Goal: Information Seeking & Learning: Learn about a topic

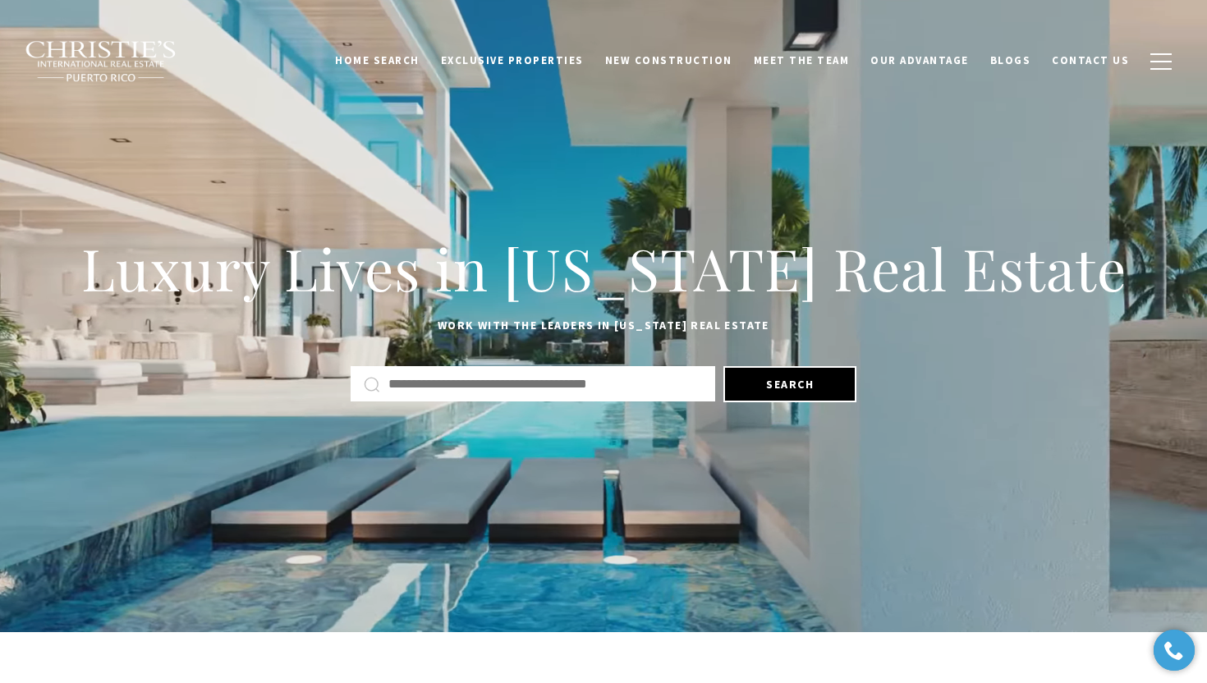
click at [447, 395] on div at bounding box center [533, 383] width 365 height 35
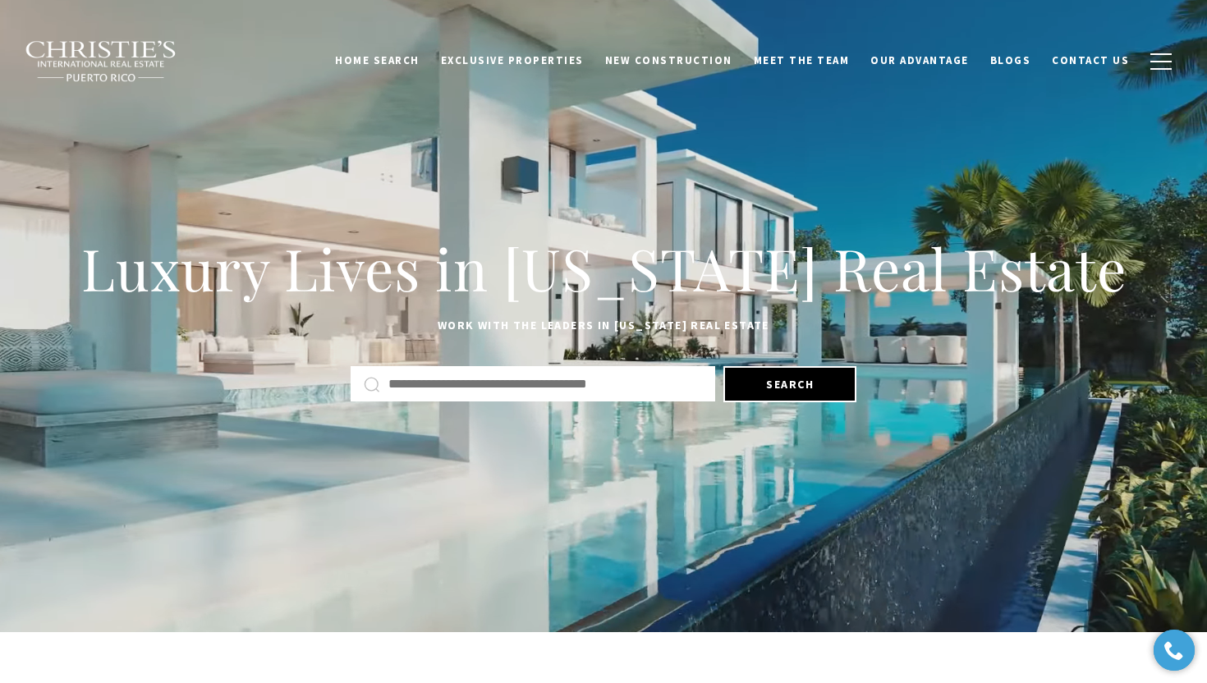
click at [437, 384] on input "text" at bounding box center [545, 384] width 314 height 21
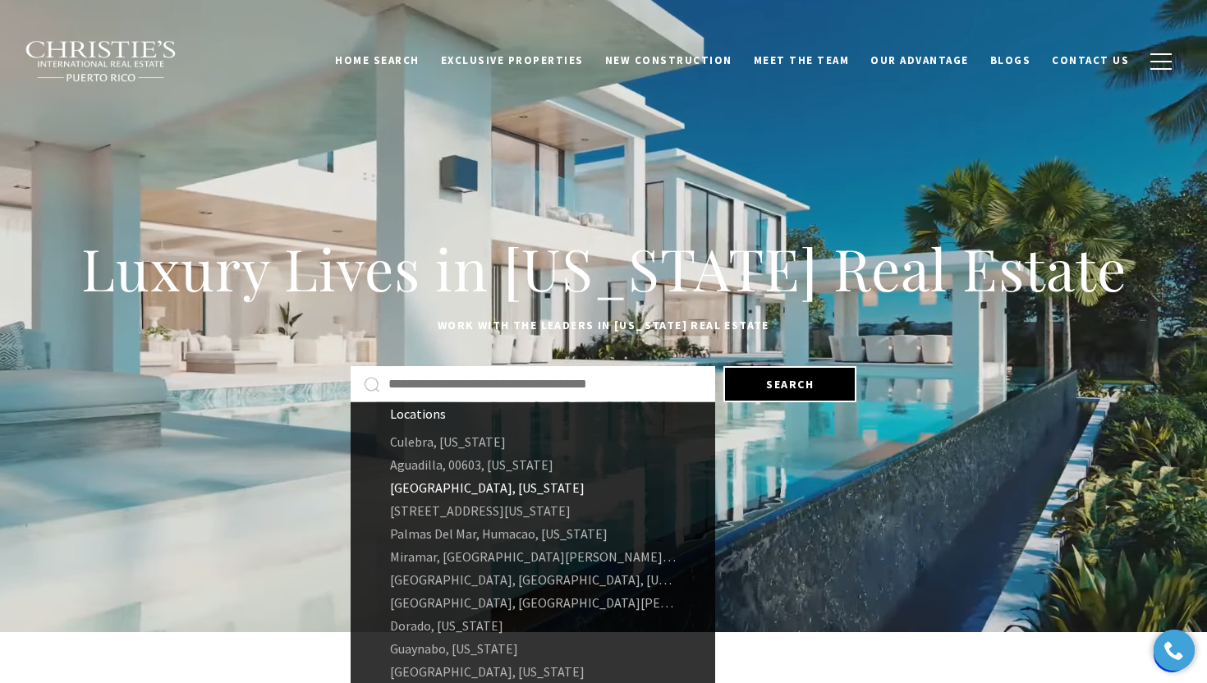
scroll to position [49, 0]
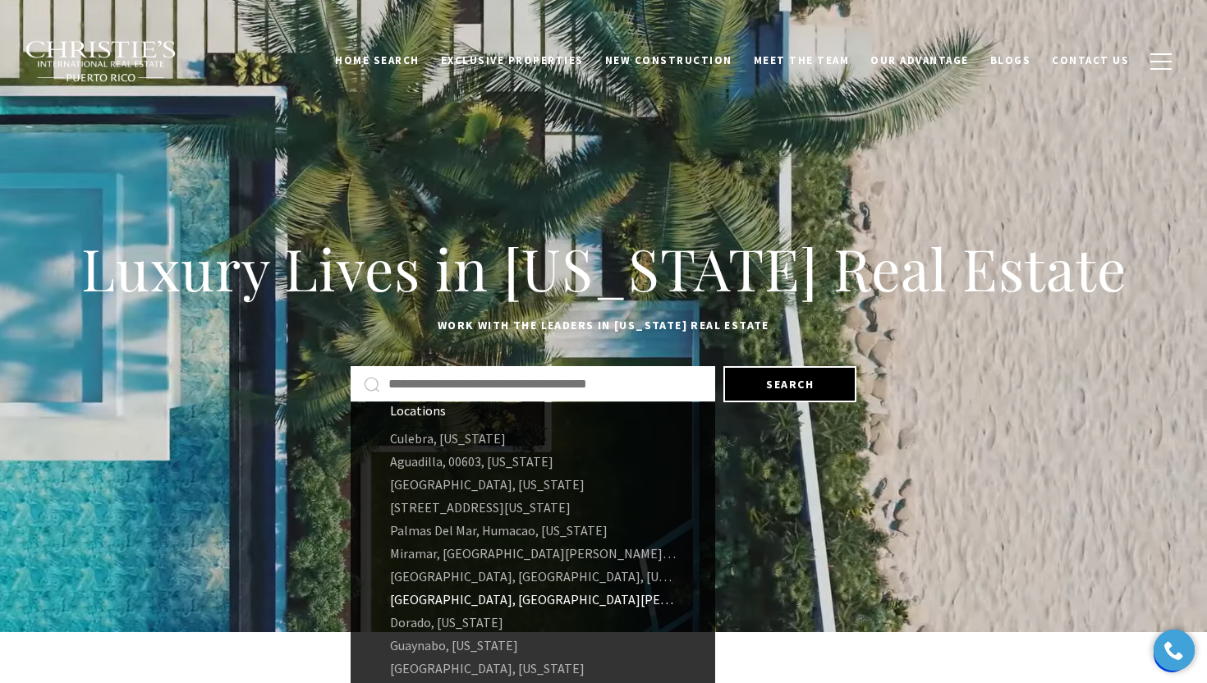
click at [441, 607] on link "Santurce, San Juan, Puerto Rico" at bounding box center [533, 599] width 365 height 23
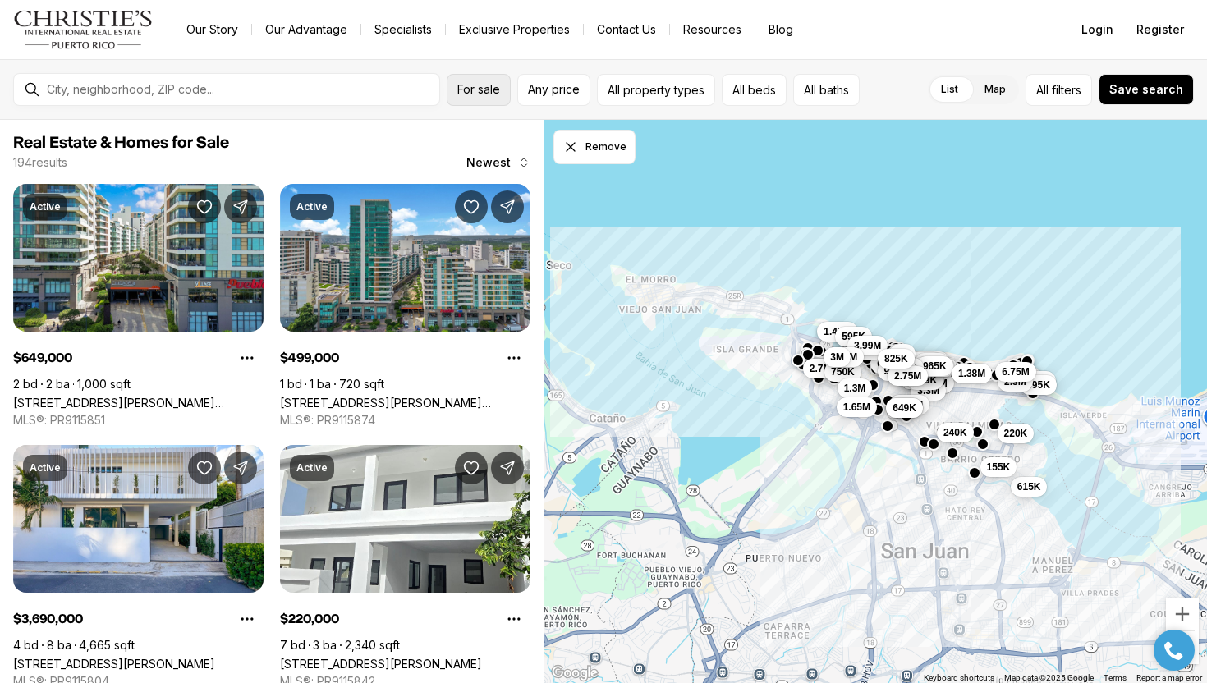
click at [482, 80] on button "For sale" at bounding box center [479, 90] width 64 height 32
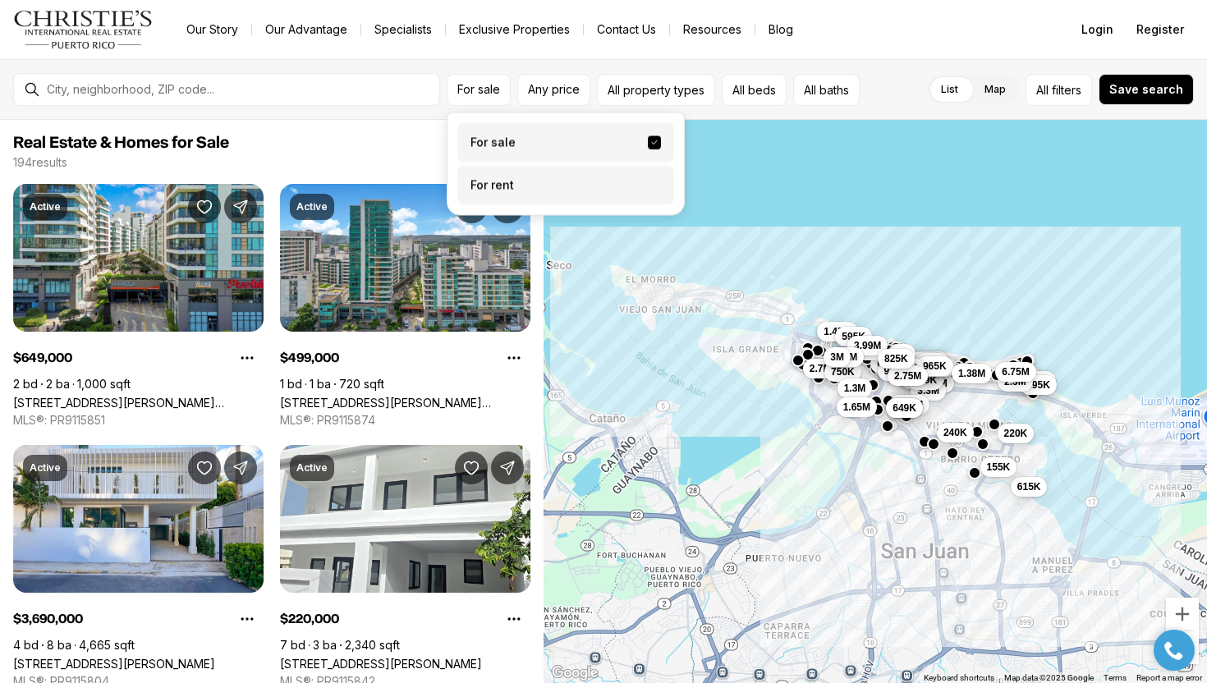
click at [486, 185] on label "For rent" at bounding box center [565, 185] width 217 height 39
click at [648, 179] on button "For rent" at bounding box center [654, 179] width 13 height 0
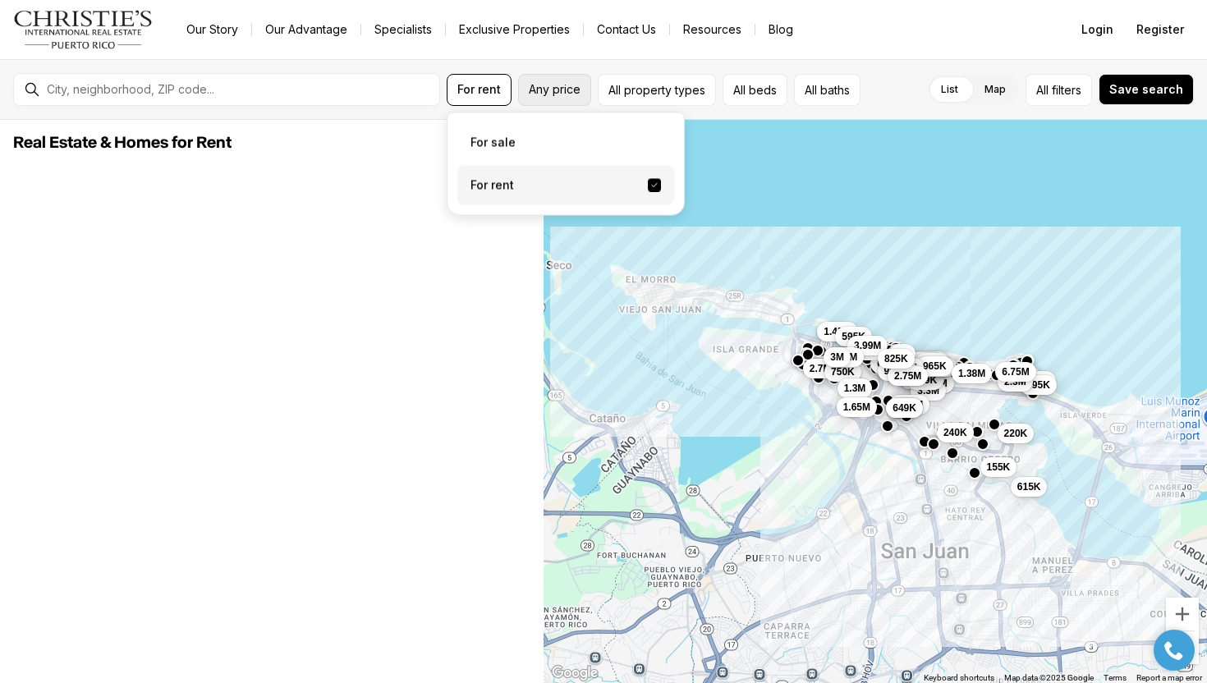
click at [563, 91] on span "Any price" at bounding box center [555, 89] width 52 height 13
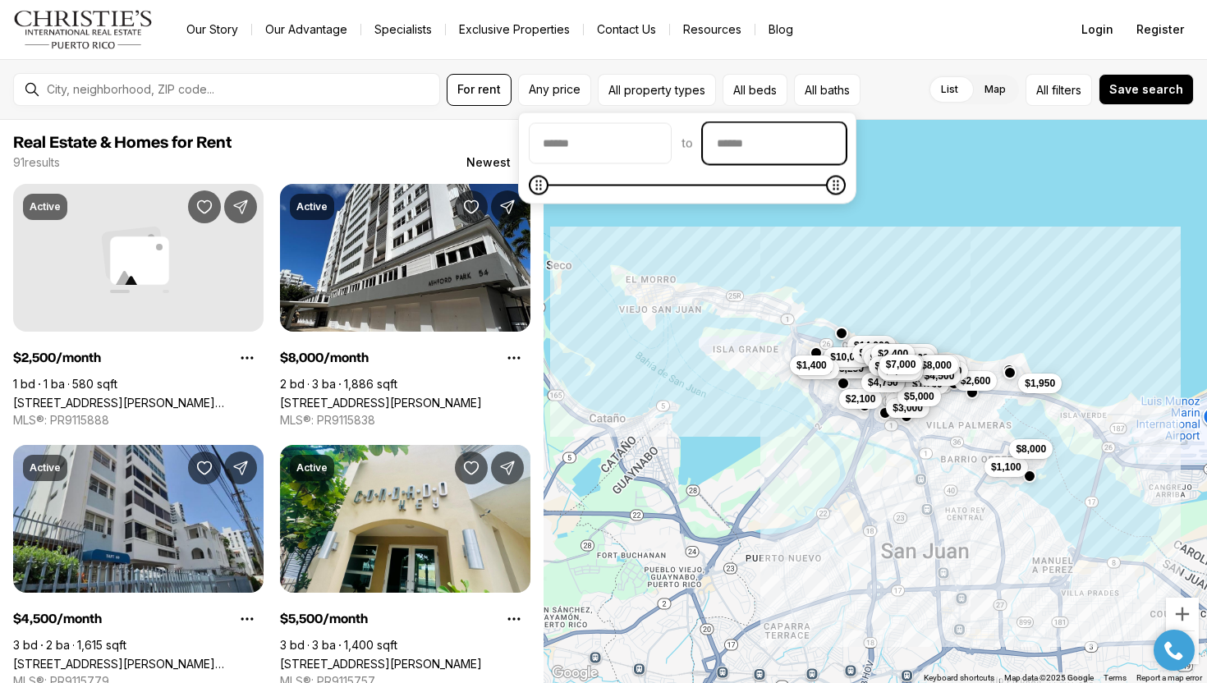
click at [753, 141] on input "priceMax" at bounding box center [774, 143] width 141 height 39
type input "******"
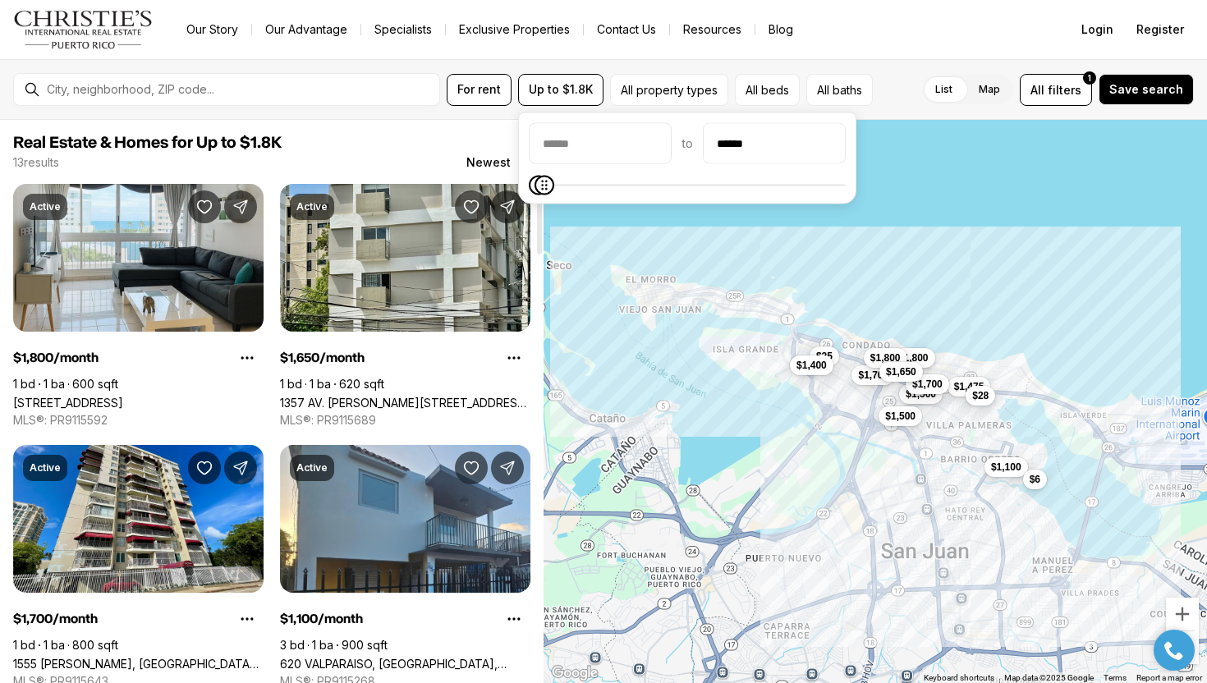
click at [397, 136] on span "Real Estate & Homes for Up to $1.8K" at bounding box center [271, 143] width 517 height 20
